Goal: Information Seeking & Learning: Learn about a topic

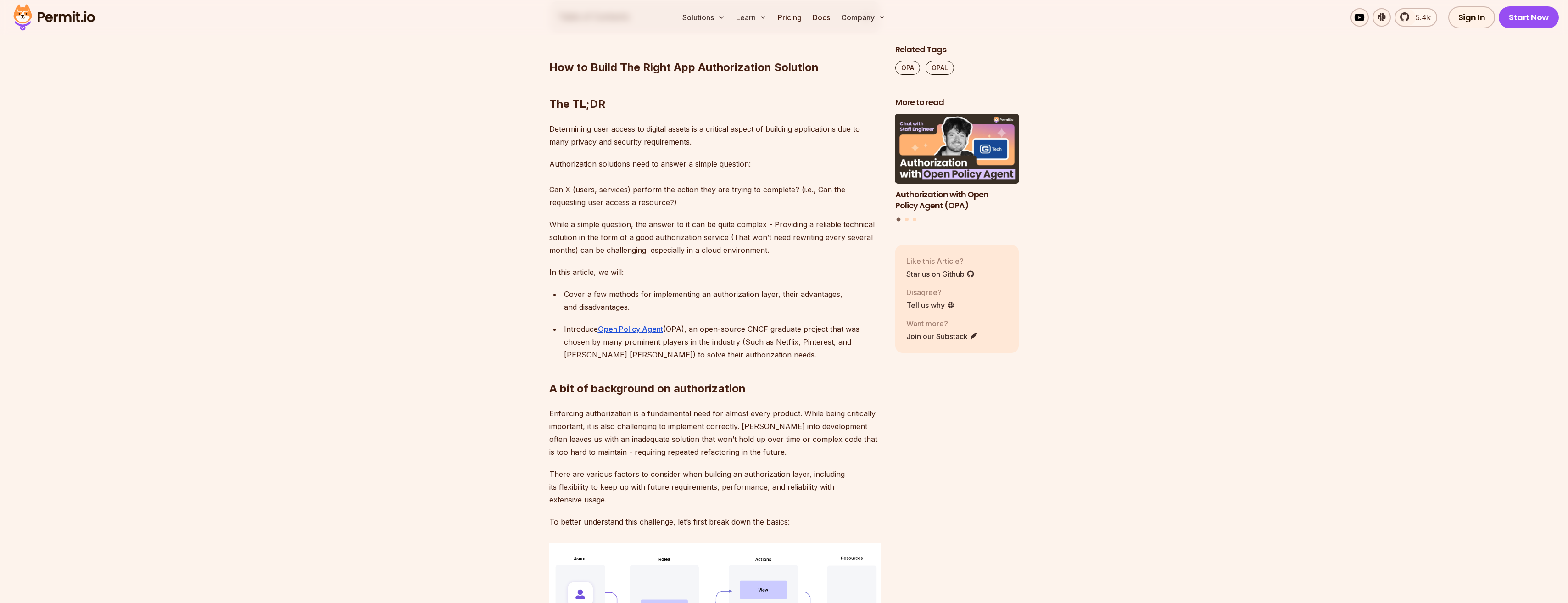
scroll to position [505, 0]
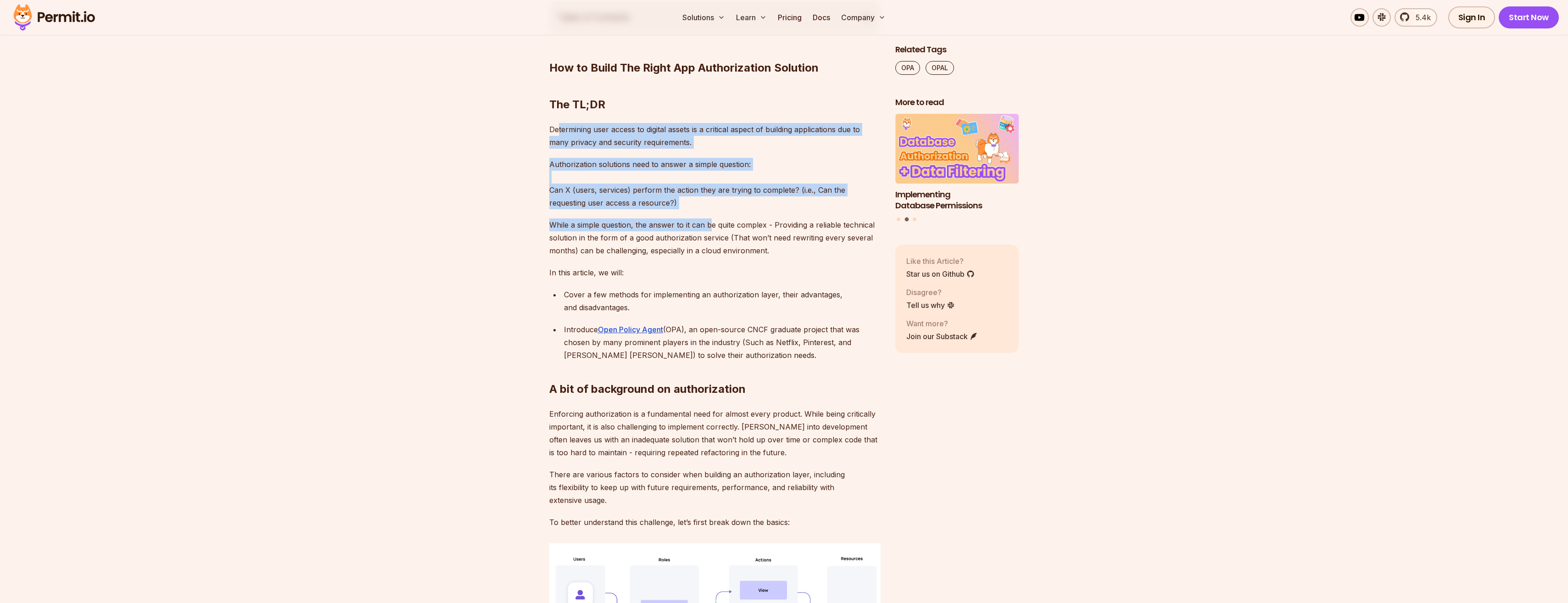
drag, startPoint x: 559, startPoint y: 134, endPoint x: 711, endPoint y: 227, distance: 178.2
drag, startPoint x: 711, startPoint y: 227, endPoint x: 632, endPoint y: 170, distance: 97.4
click at [632, 170] on p "Authorization solutions need to answer a simple question: Can X (users, service…" at bounding box center [714, 184] width 331 height 51
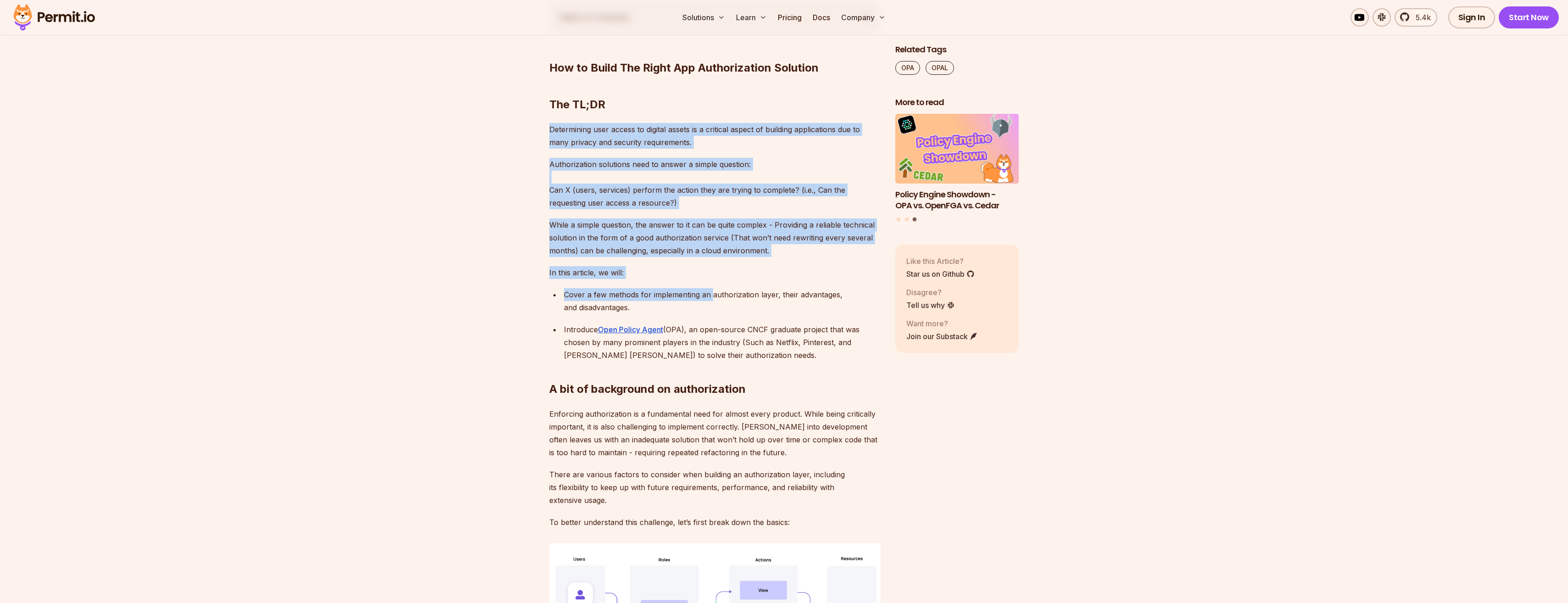
drag, startPoint x: 550, startPoint y: 129, endPoint x: 710, endPoint y: 296, distance: 231.3
drag, startPoint x: 710, startPoint y: 296, endPoint x: 642, endPoint y: 195, distance: 121.8
click at [642, 195] on p "Authorization solutions need to answer a simple question: Can X (users, service…" at bounding box center [714, 184] width 331 height 51
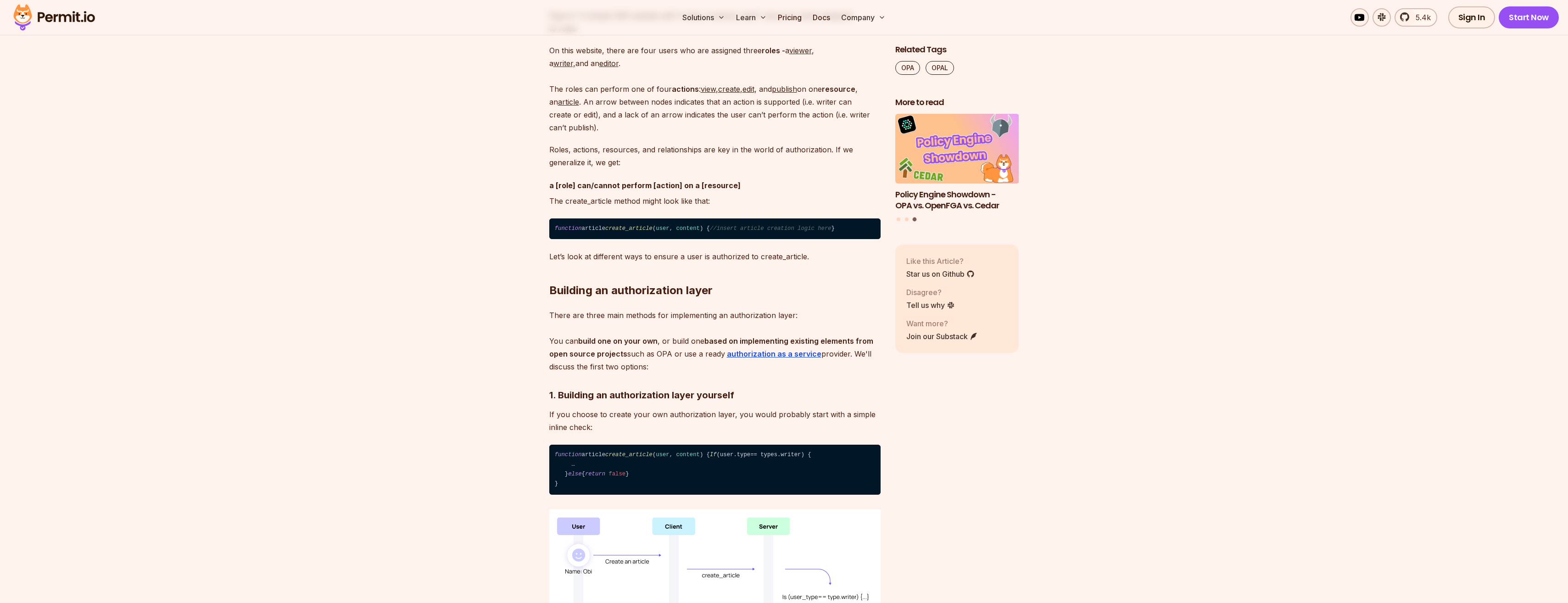
scroll to position [1240, 0]
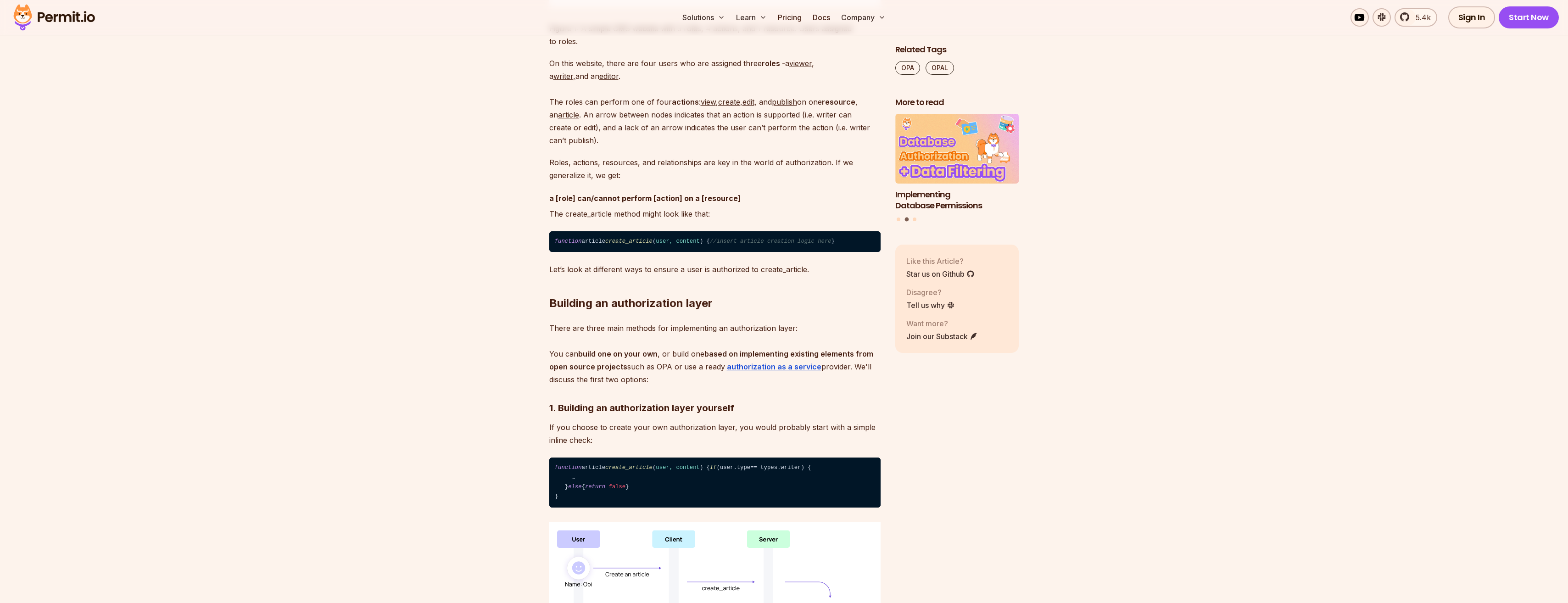
drag, startPoint x: 542, startPoint y: 365, endPoint x: 673, endPoint y: 389, distance: 133.2
drag, startPoint x: 673, startPoint y: 389, endPoint x: 769, endPoint y: 312, distance: 123.1
click at [769, 311] on h2 "Building an authorization layer" at bounding box center [714, 285] width 331 height 51
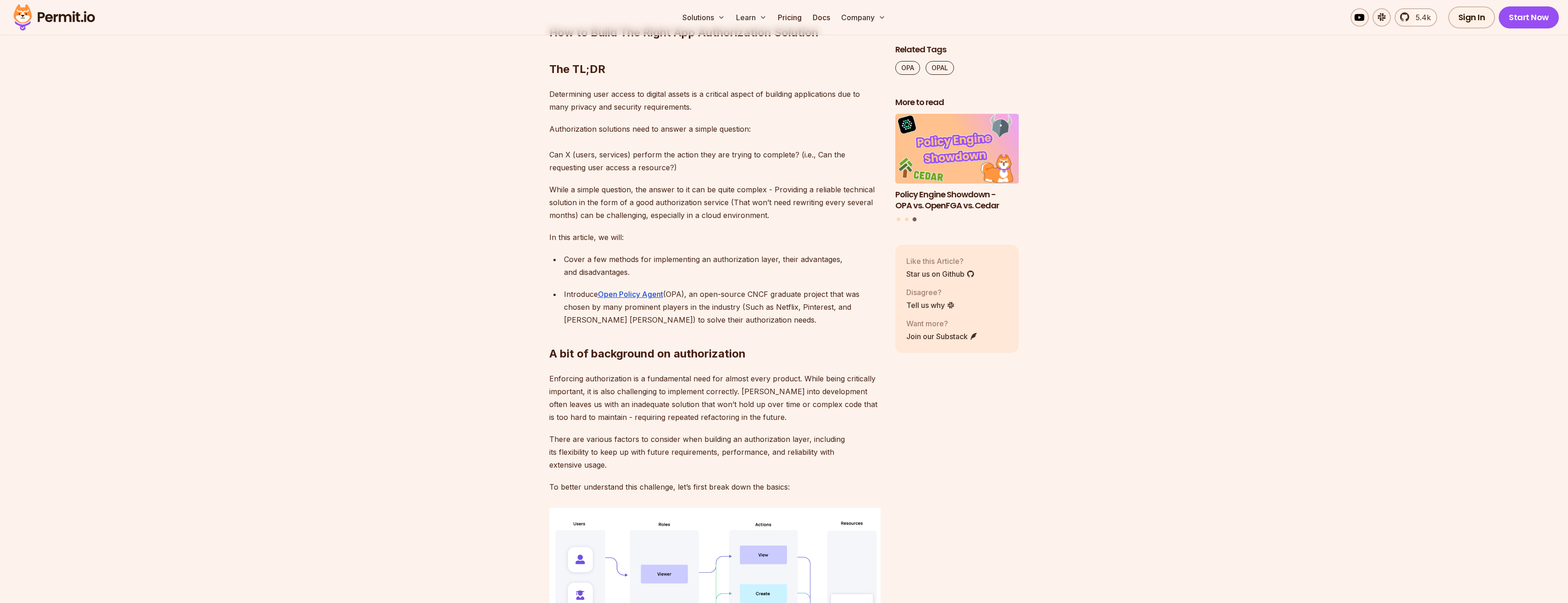
scroll to position [551, 0]
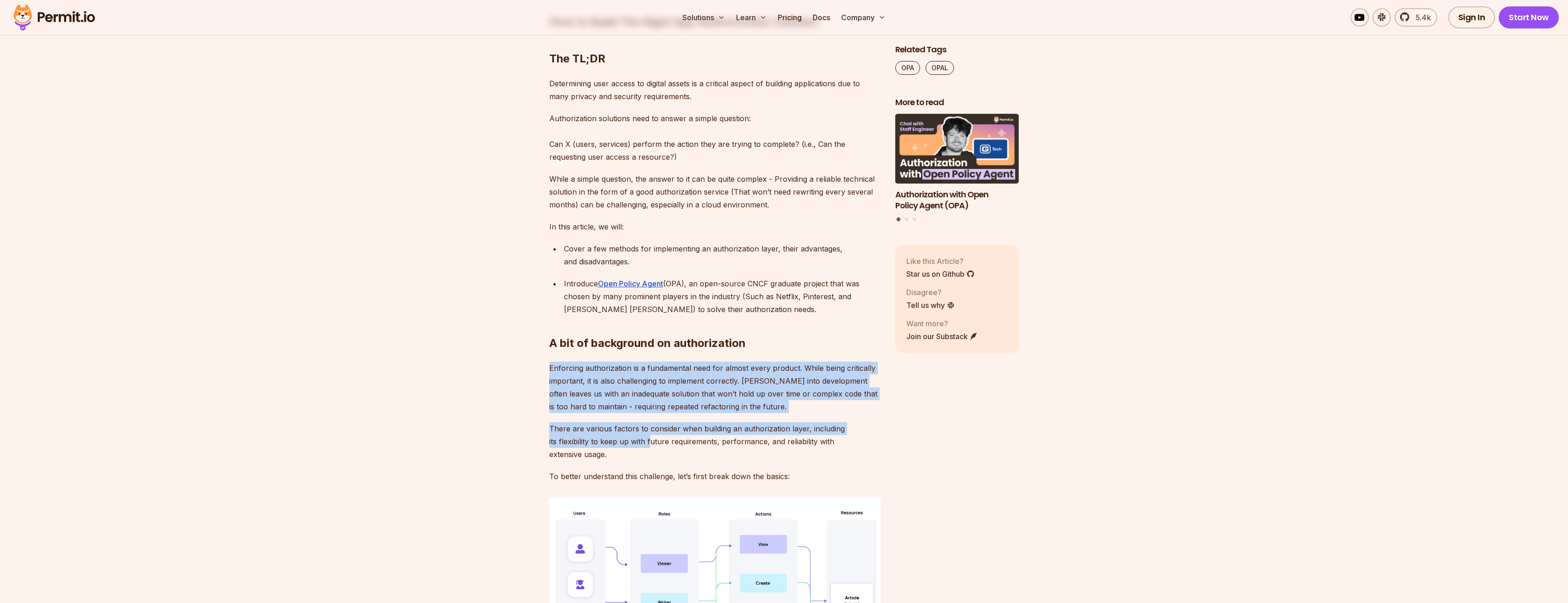
drag, startPoint x: 548, startPoint y: 372, endPoint x: 652, endPoint y: 447, distance: 128.2
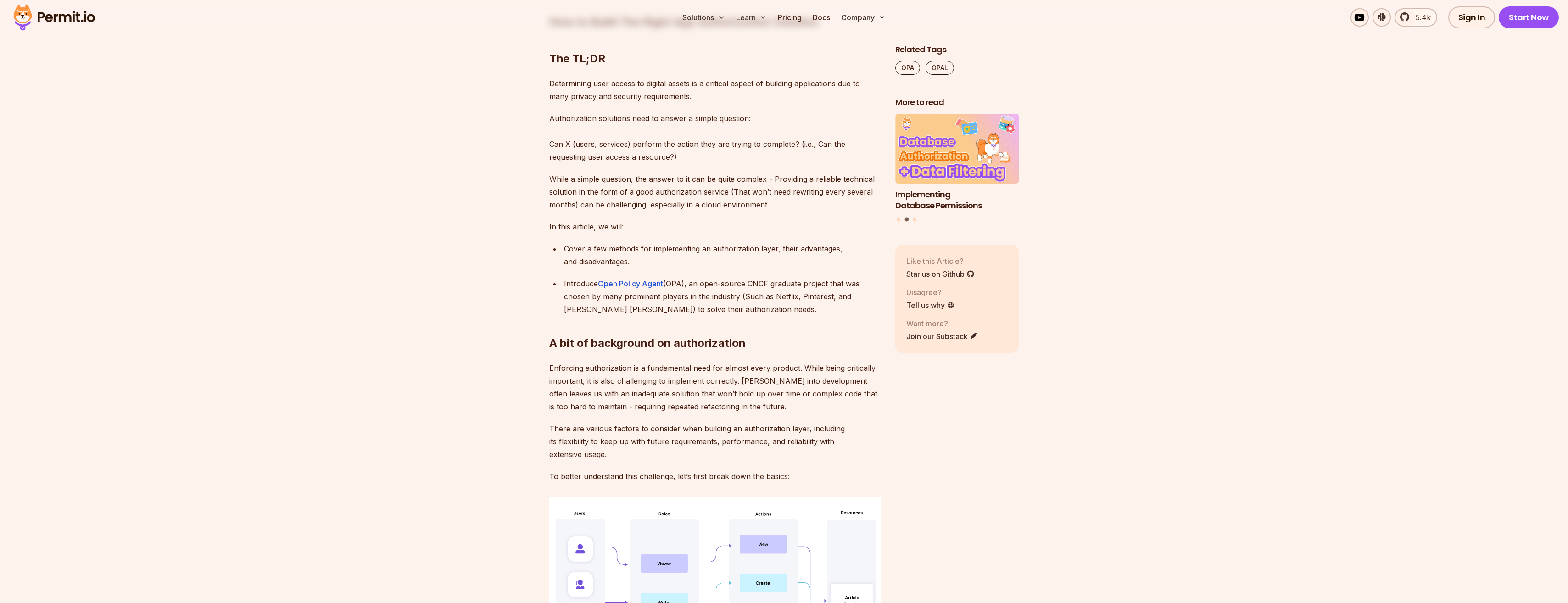
click at [795, 343] on h2 "A bit of background on authorization" at bounding box center [714, 324] width 331 height 51
